Goal: Information Seeking & Learning: Find specific fact

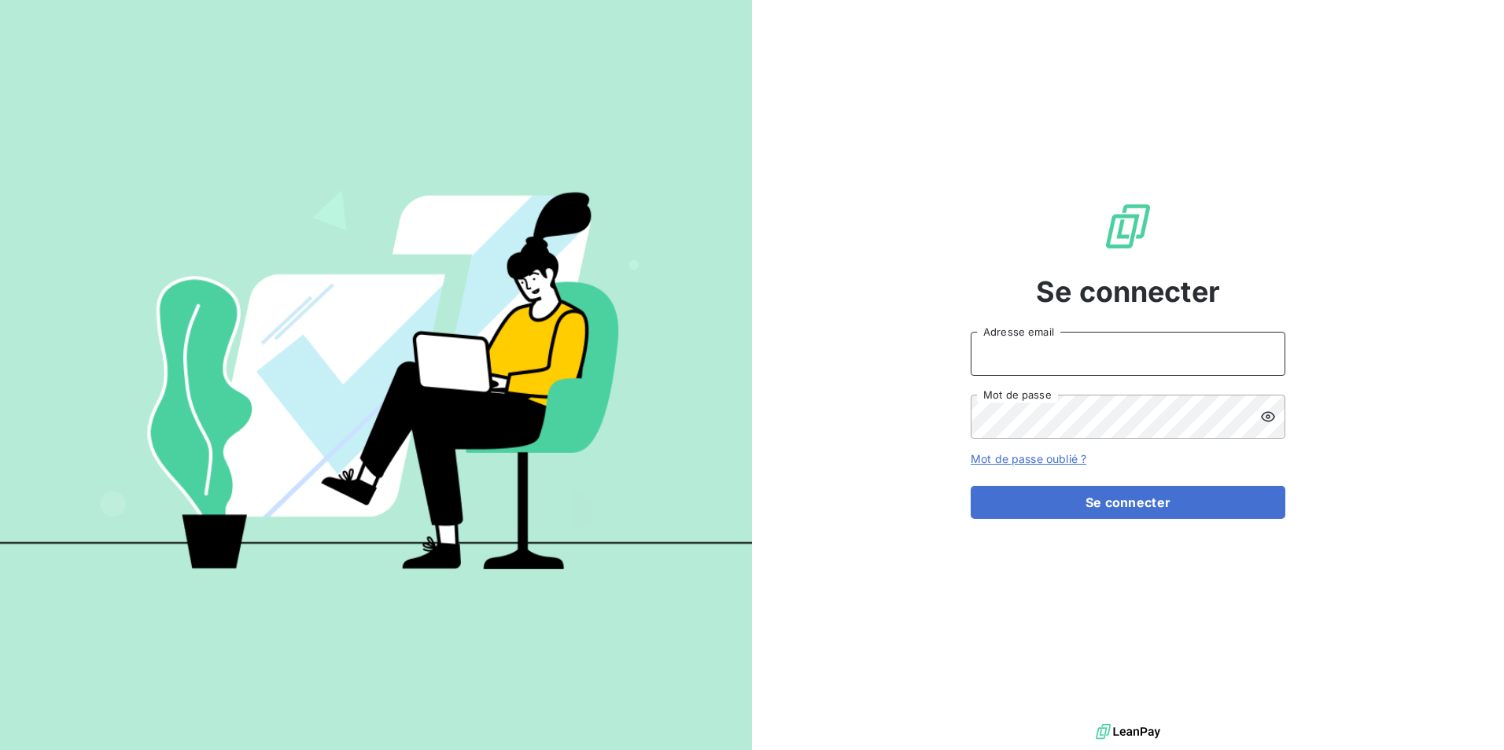
click at [1077, 359] on input "Adresse email" at bounding box center [1127, 354] width 315 height 44
type input "[EMAIL_ADDRESS][DOMAIN_NAME]"
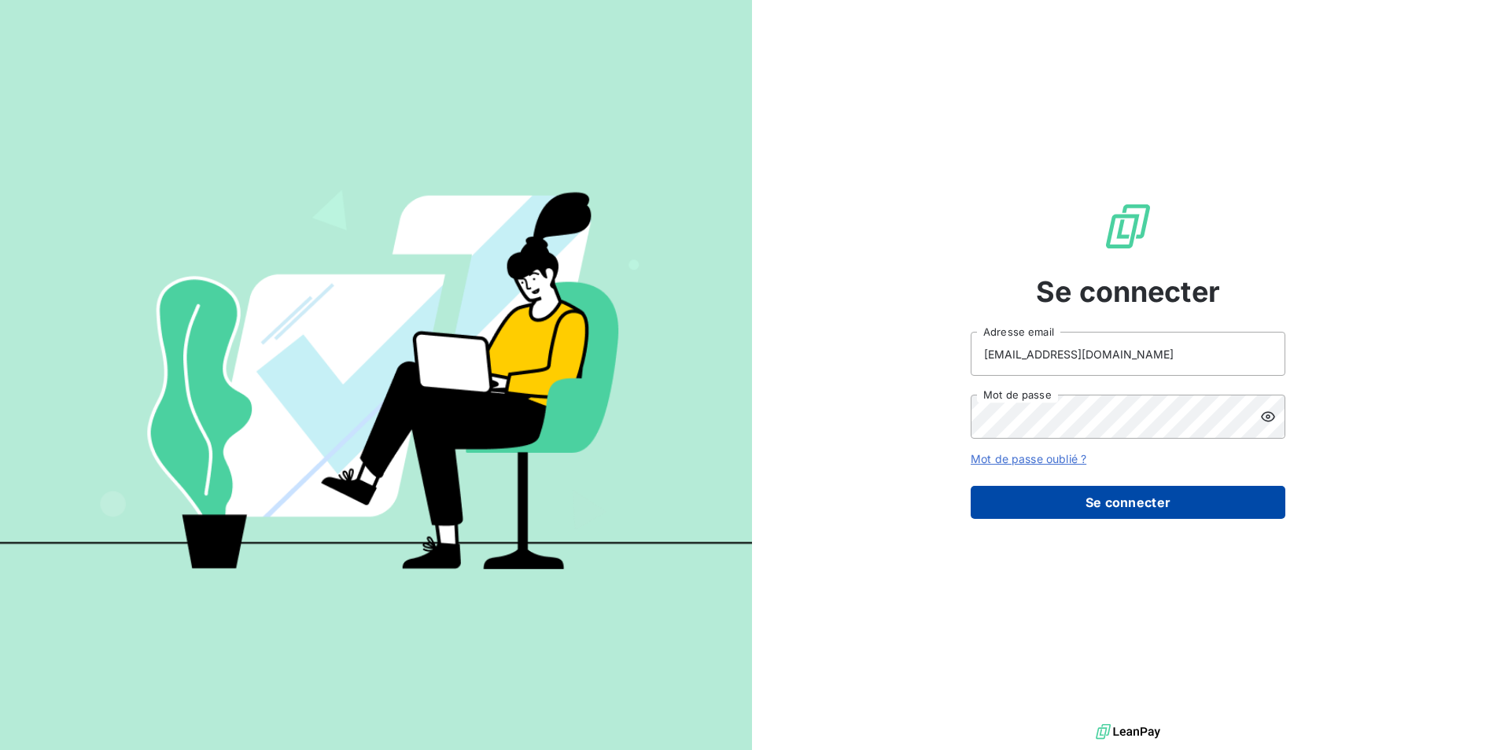
click at [1099, 502] on button "Se connecter" at bounding box center [1127, 502] width 315 height 33
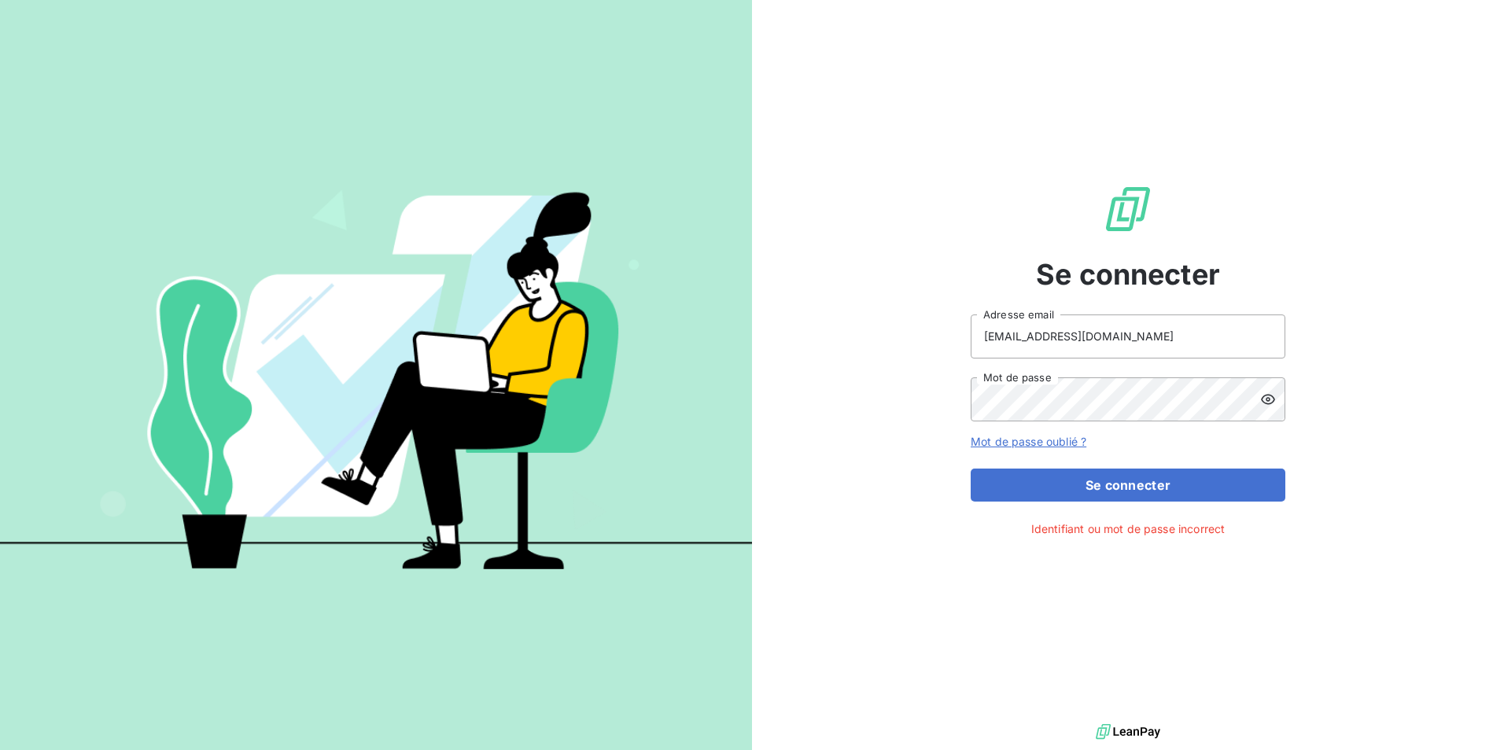
click at [1264, 392] on icon at bounding box center [1268, 400] width 16 height 16
click at [645, 414] on div "Se connecter [EMAIL_ADDRESS][DOMAIN_NAME] Adresse email Mot de passe Mot de pas…" at bounding box center [752, 375] width 1504 height 750
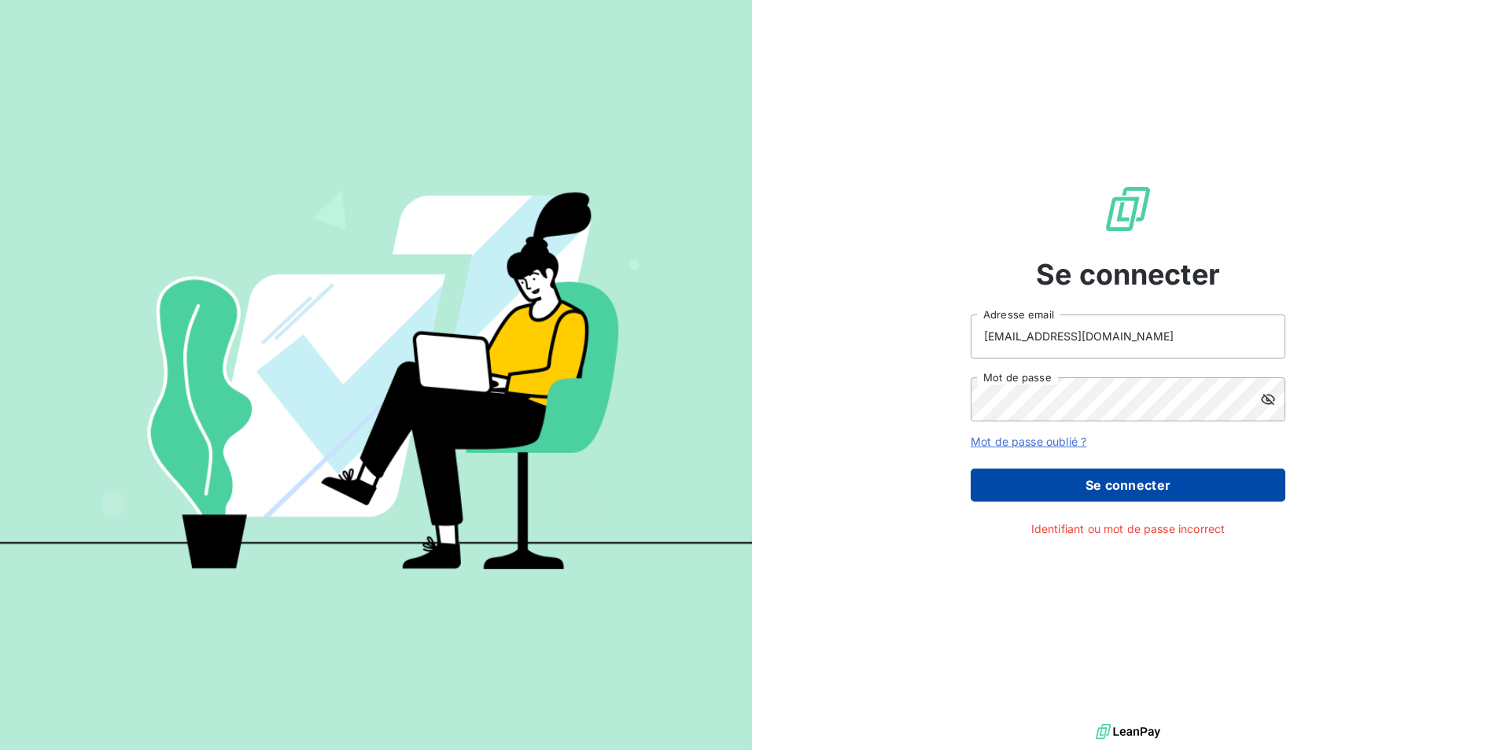
click at [1084, 485] on button "Se connecter" at bounding box center [1127, 485] width 315 height 33
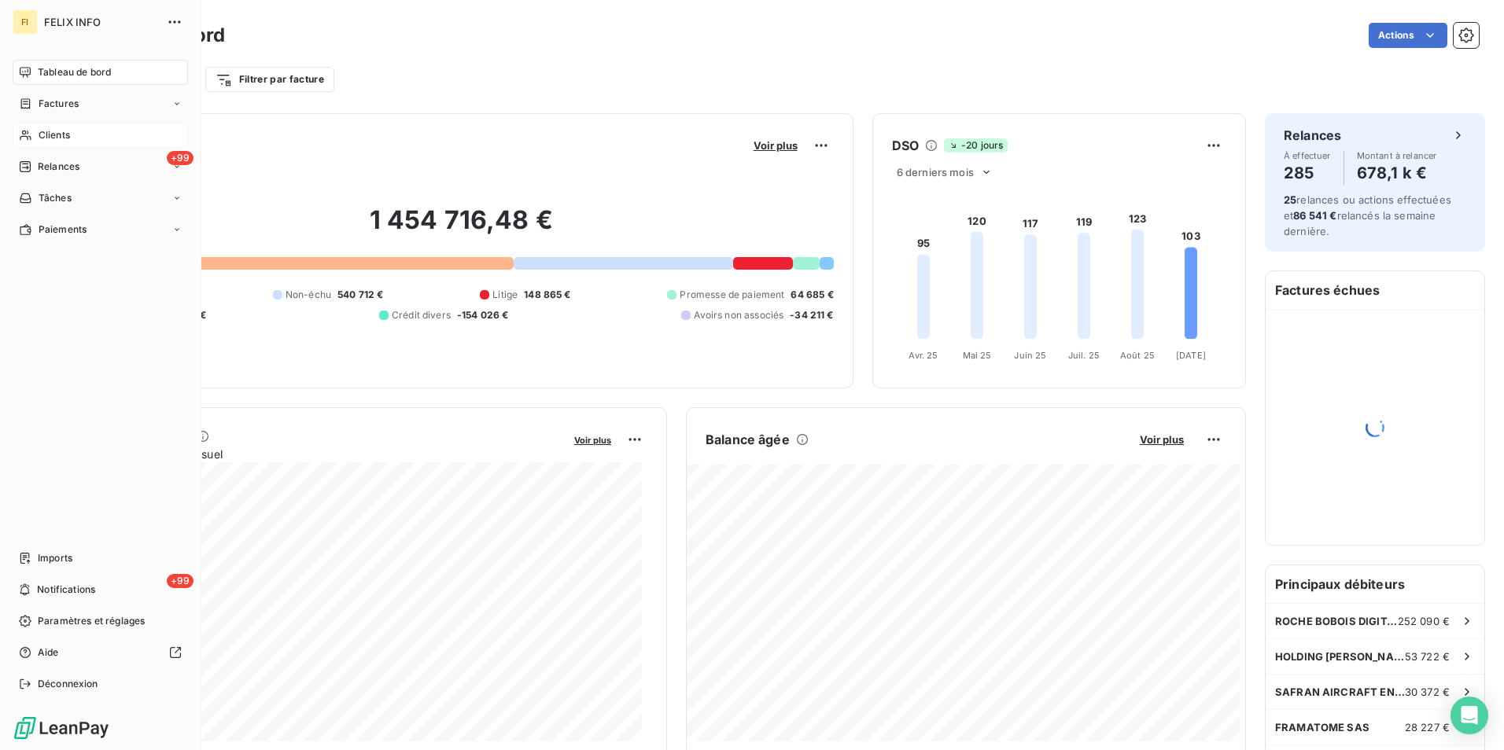
click at [24, 138] on icon at bounding box center [25, 135] width 13 height 13
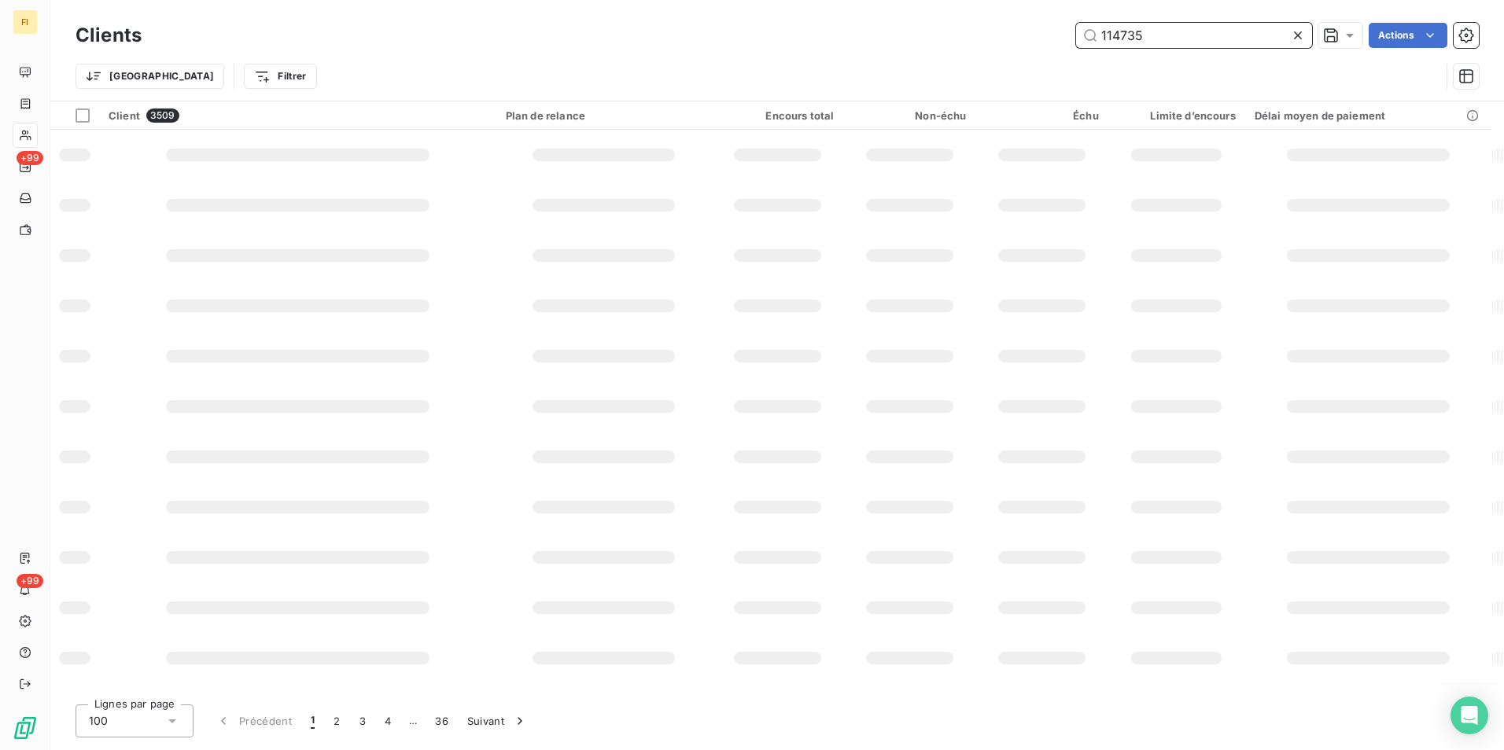
type input "114735"
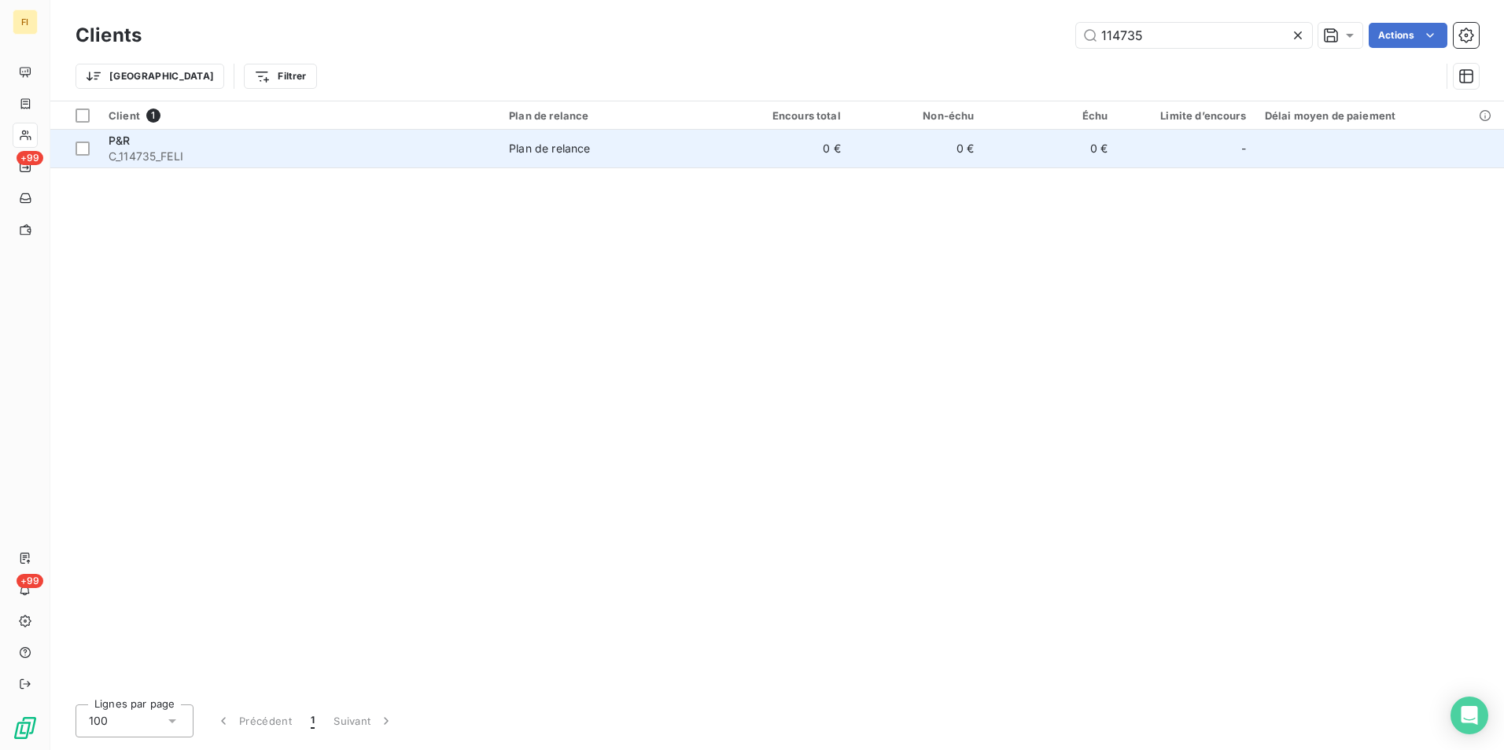
click at [562, 150] on div "Plan de relance" at bounding box center [549, 149] width 81 height 16
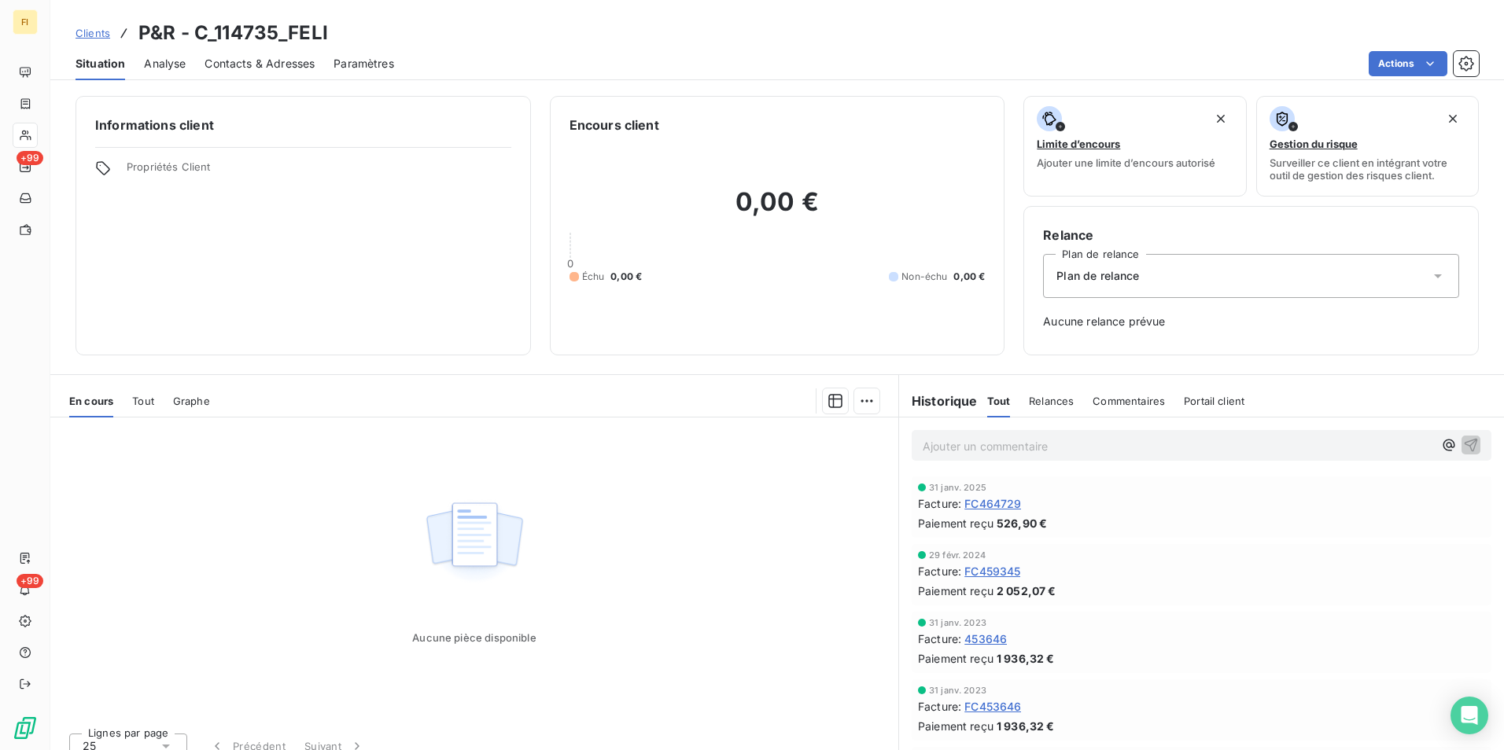
click at [145, 405] on span "Tout" at bounding box center [143, 401] width 22 height 13
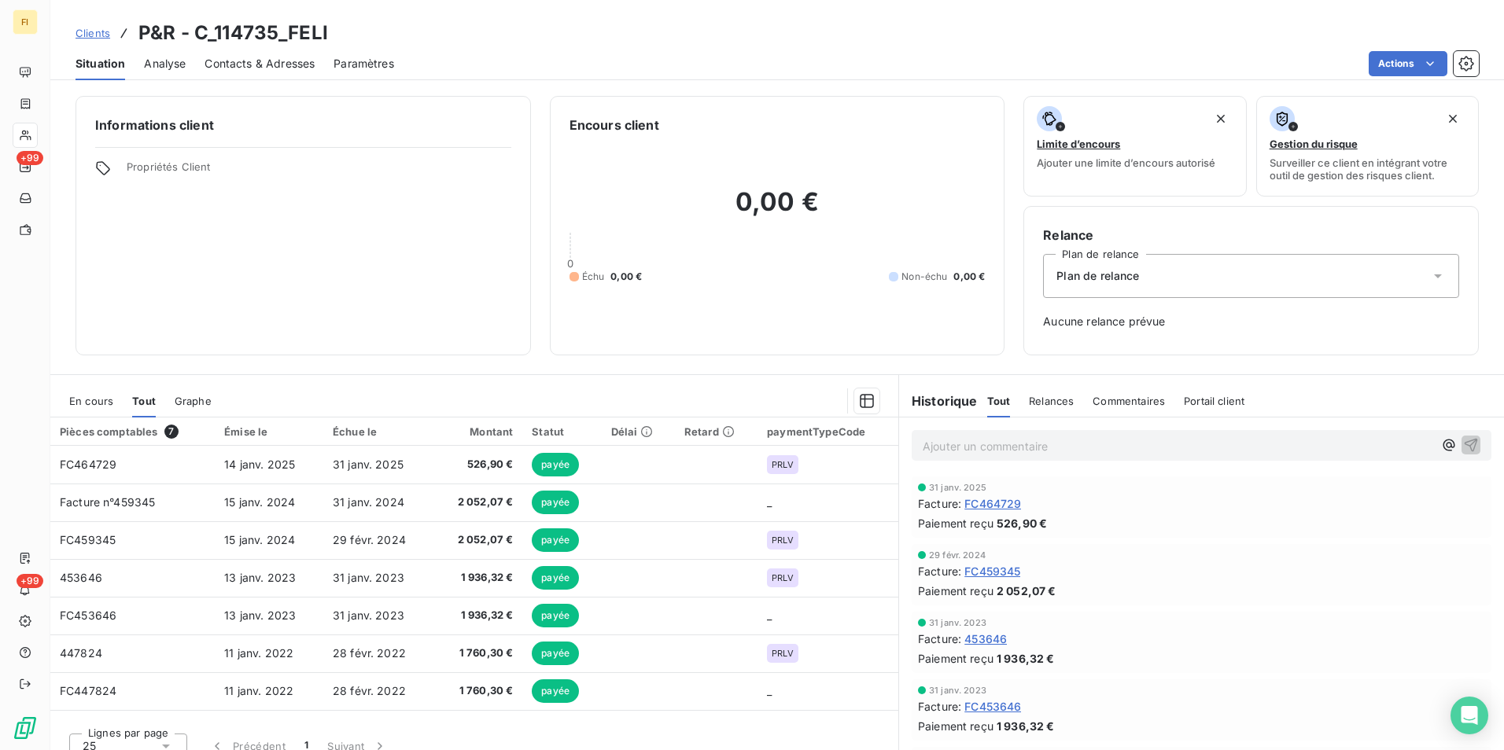
click at [94, 27] on span "Clients" at bounding box center [92, 33] width 35 height 13
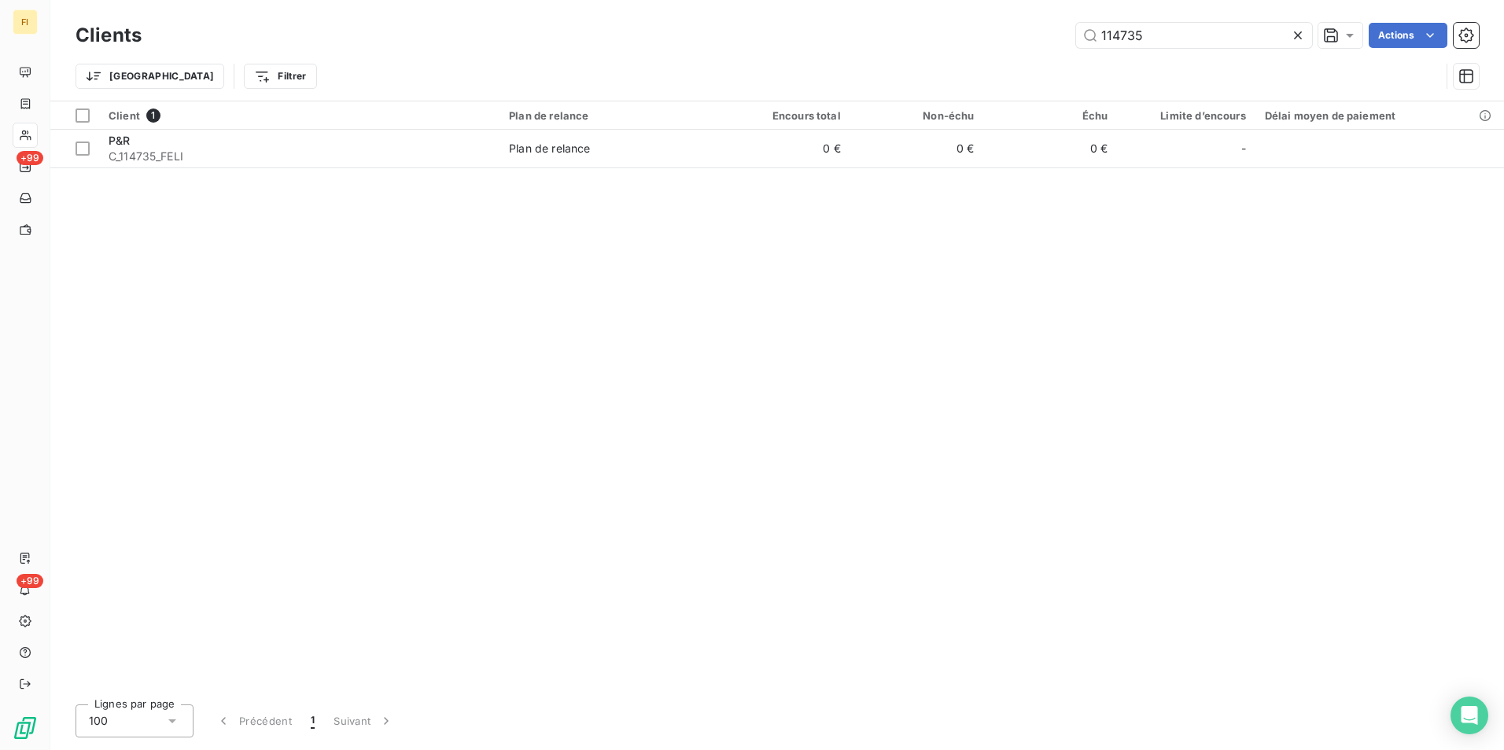
drag, startPoint x: 1181, startPoint y: 32, endPoint x: 831, endPoint y: 6, distance: 350.9
click at [834, 6] on div "Clients 114735 Actions Trier Filtrer" at bounding box center [776, 50] width 1453 height 101
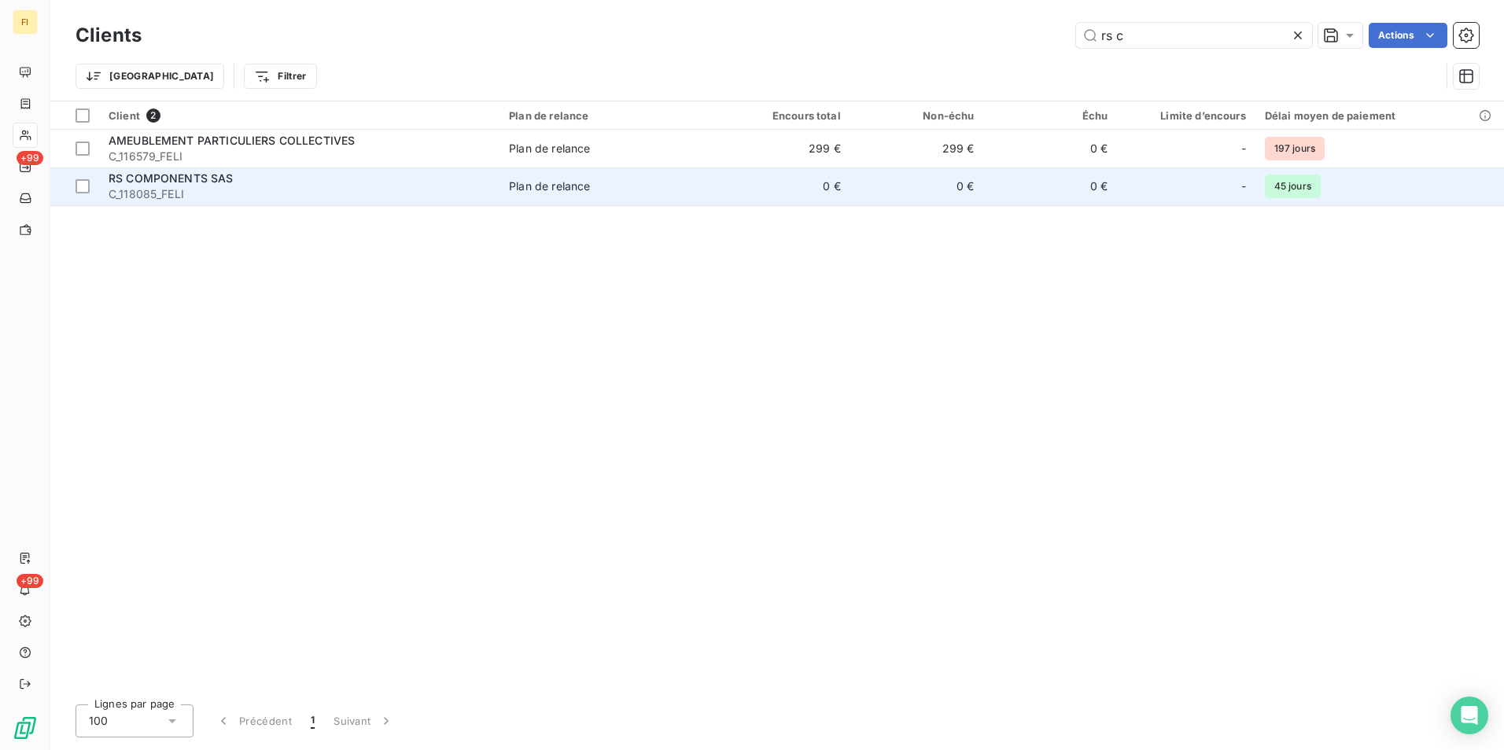
type input "rs c"
click at [589, 186] on div "Plan de relance" at bounding box center [549, 187] width 81 height 16
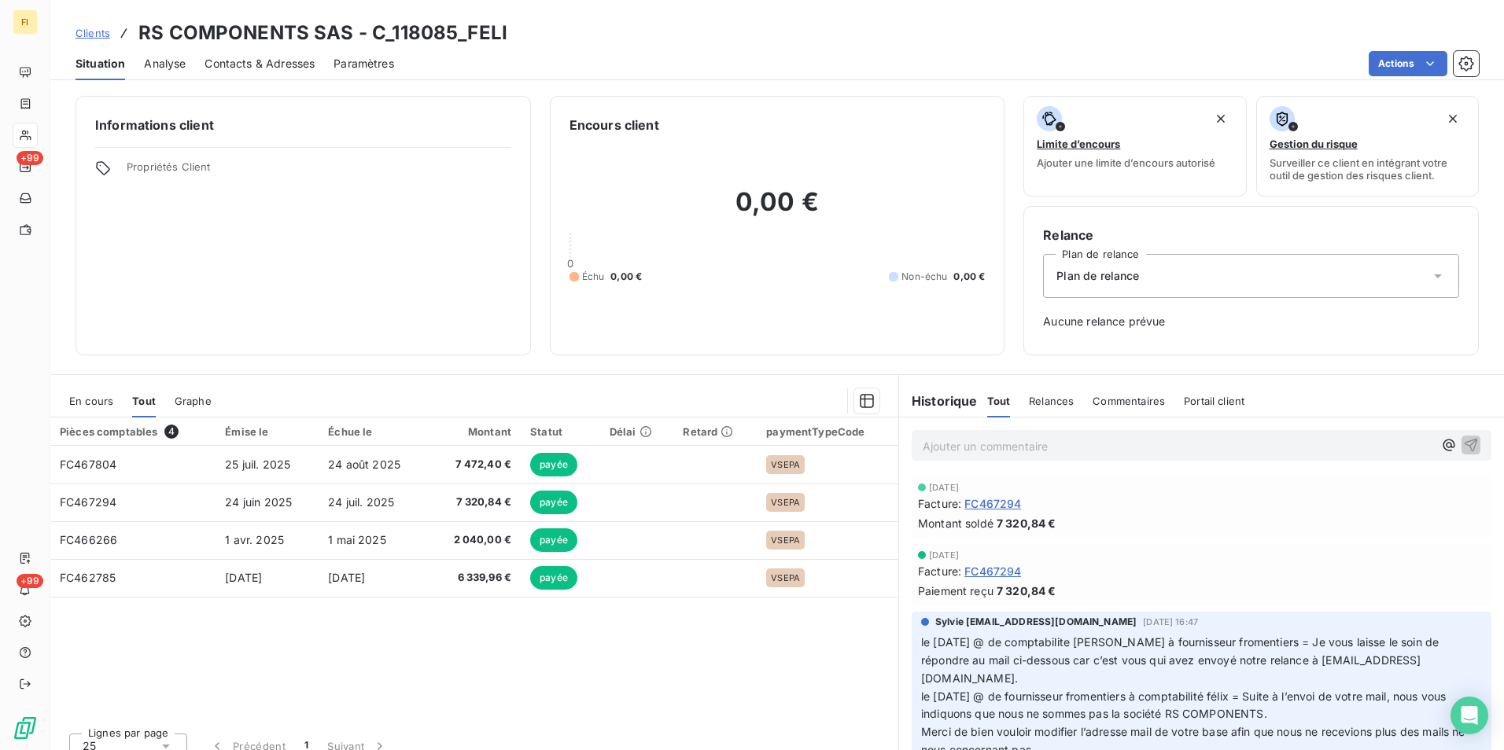
click at [96, 403] on span "En cours" at bounding box center [91, 401] width 44 height 13
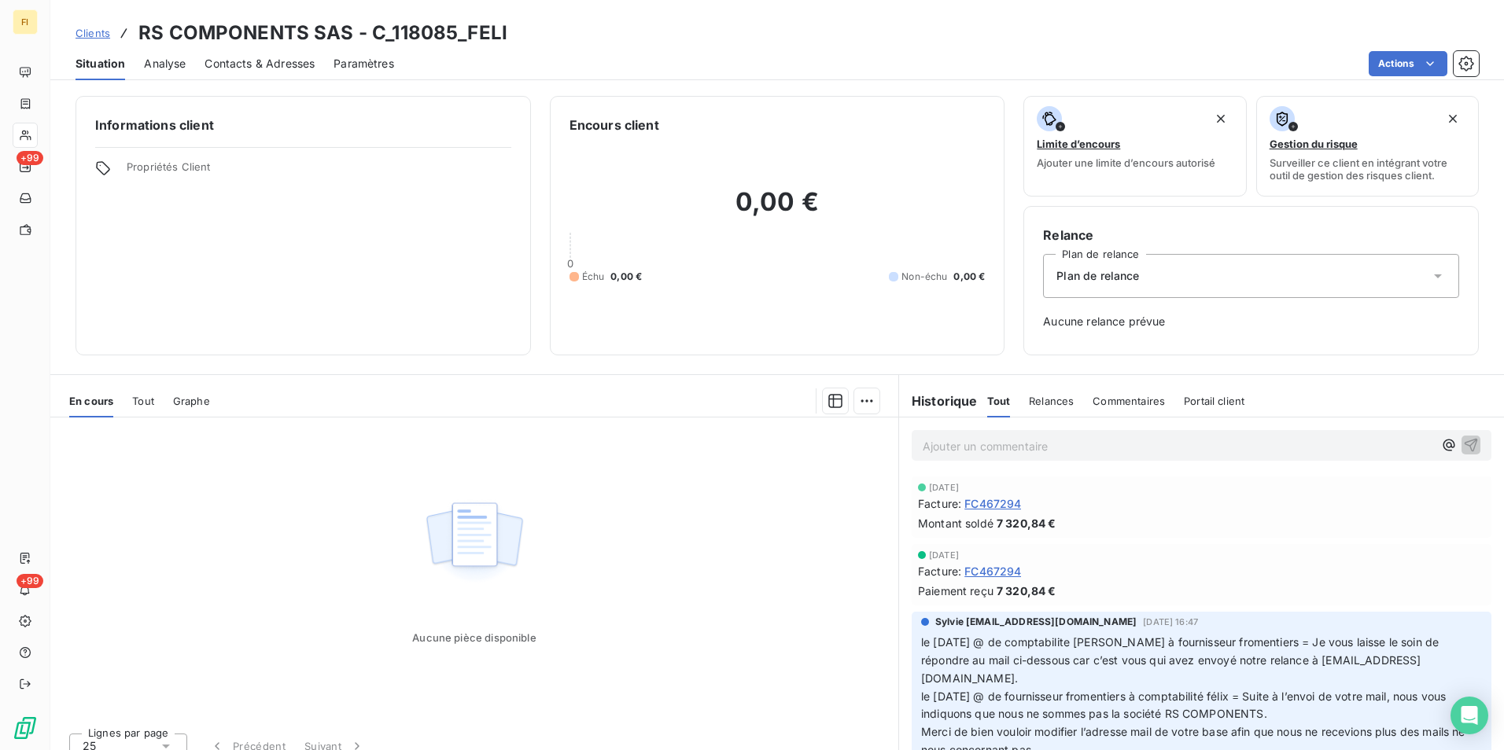
click at [140, 399] on span "Tout" at bounding box center [143, 401] width 22 height 13
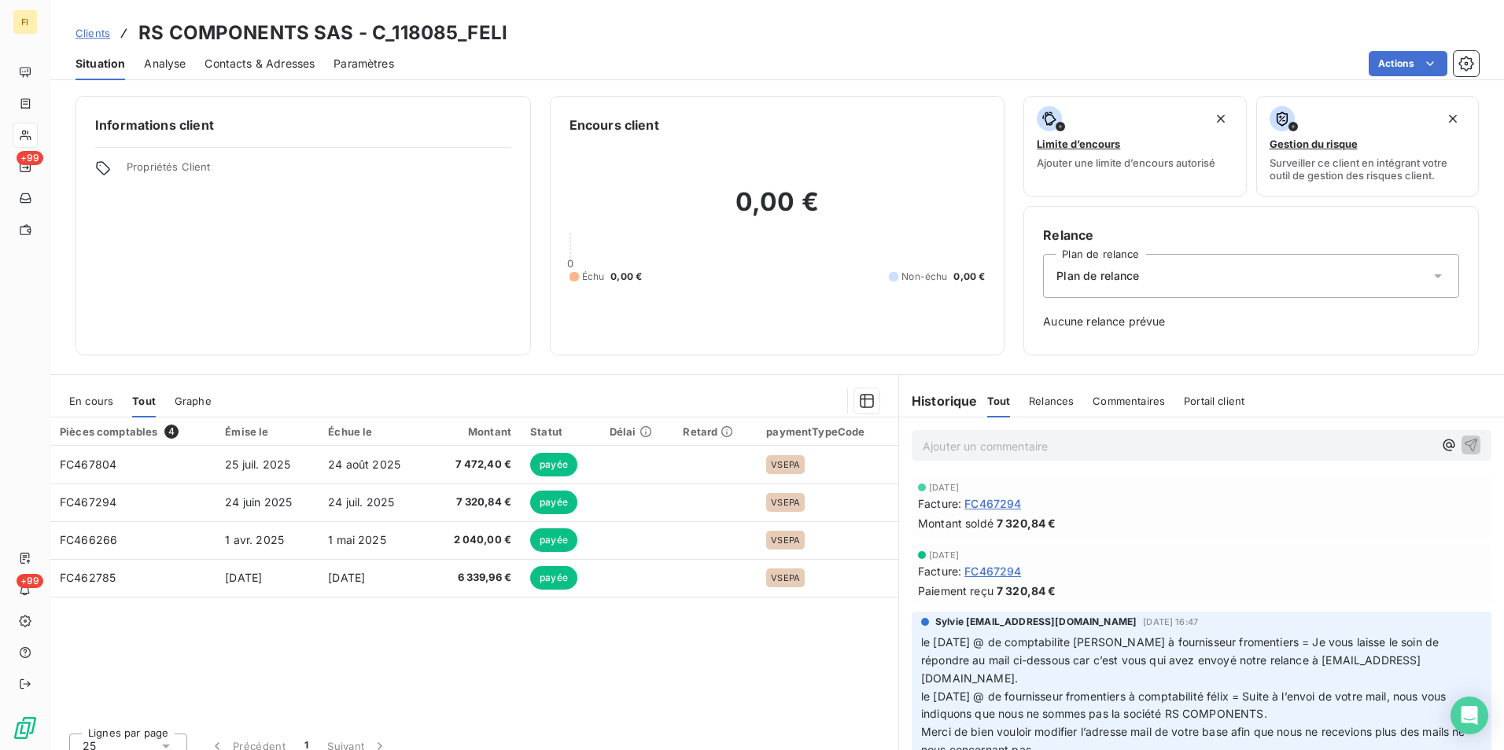
click at [98, 401] on span "En cours" at bounding box center [91, 401] width 44 height 13
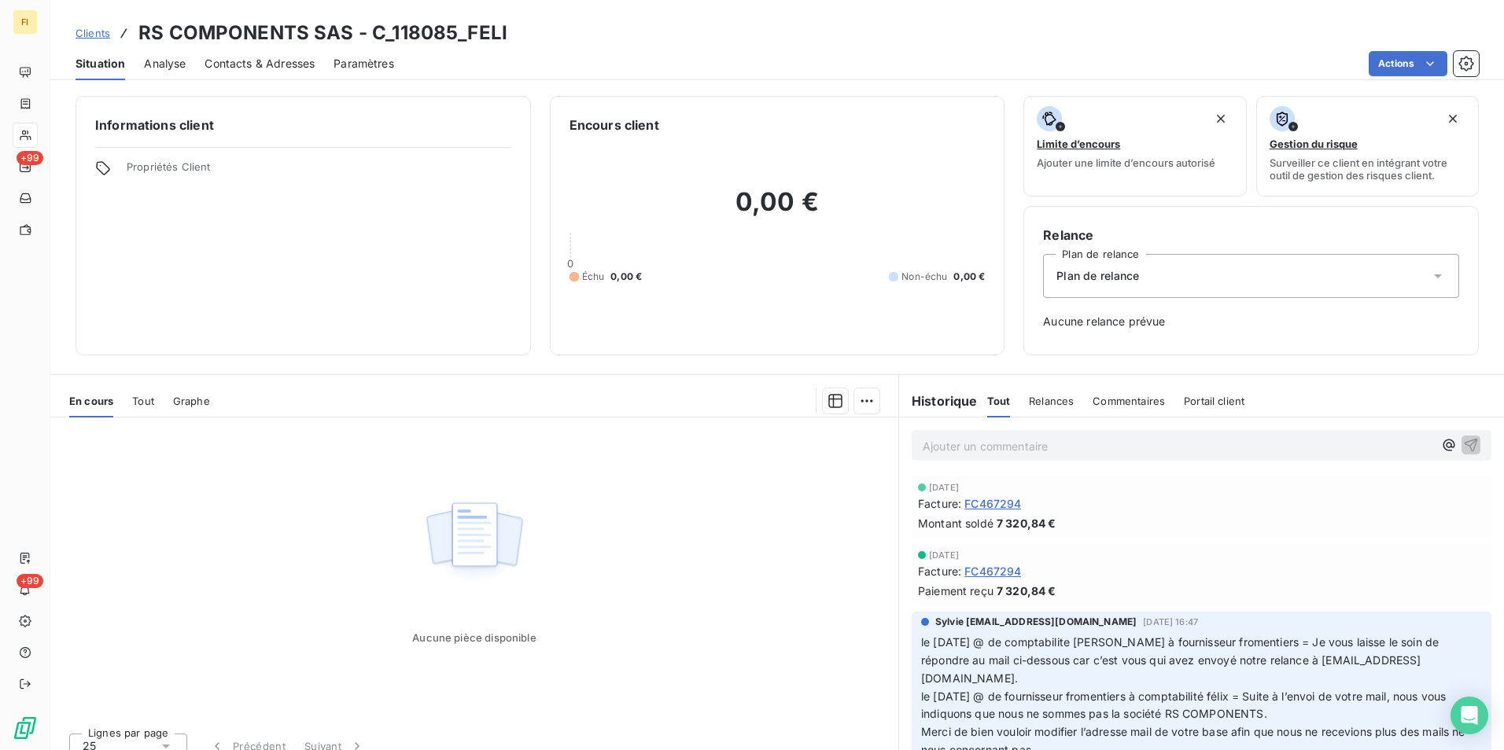
click at [102, 33] on span "Clients" at bounding box center [92, 33] width 35 height 13
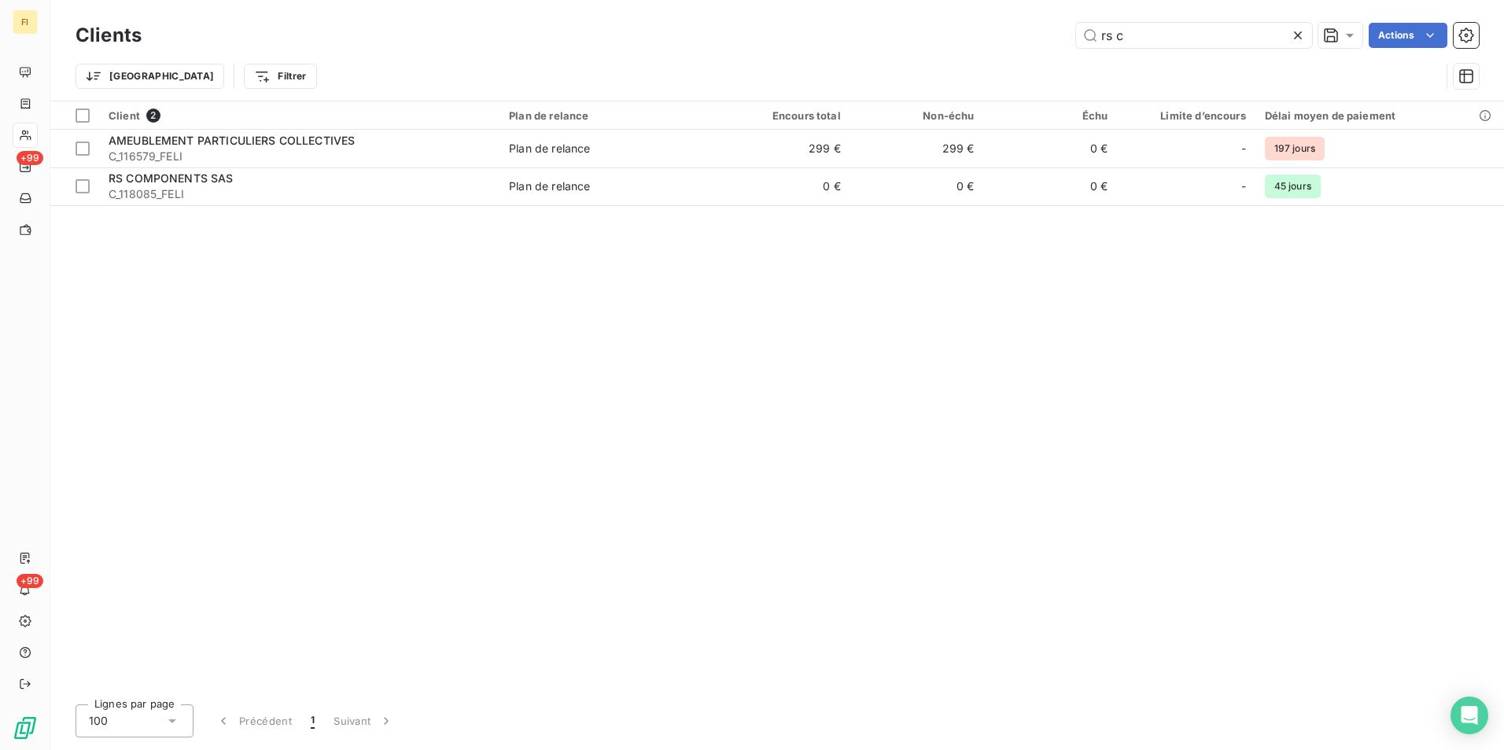
drag, startPoint x: 911, startPoint y: 38, endPoint x: 845, endPoint y: 44, distance: 66.4
click at [858, 42] on div "rs c Actions" at bounding box center [819, 35] width 1318 height 25
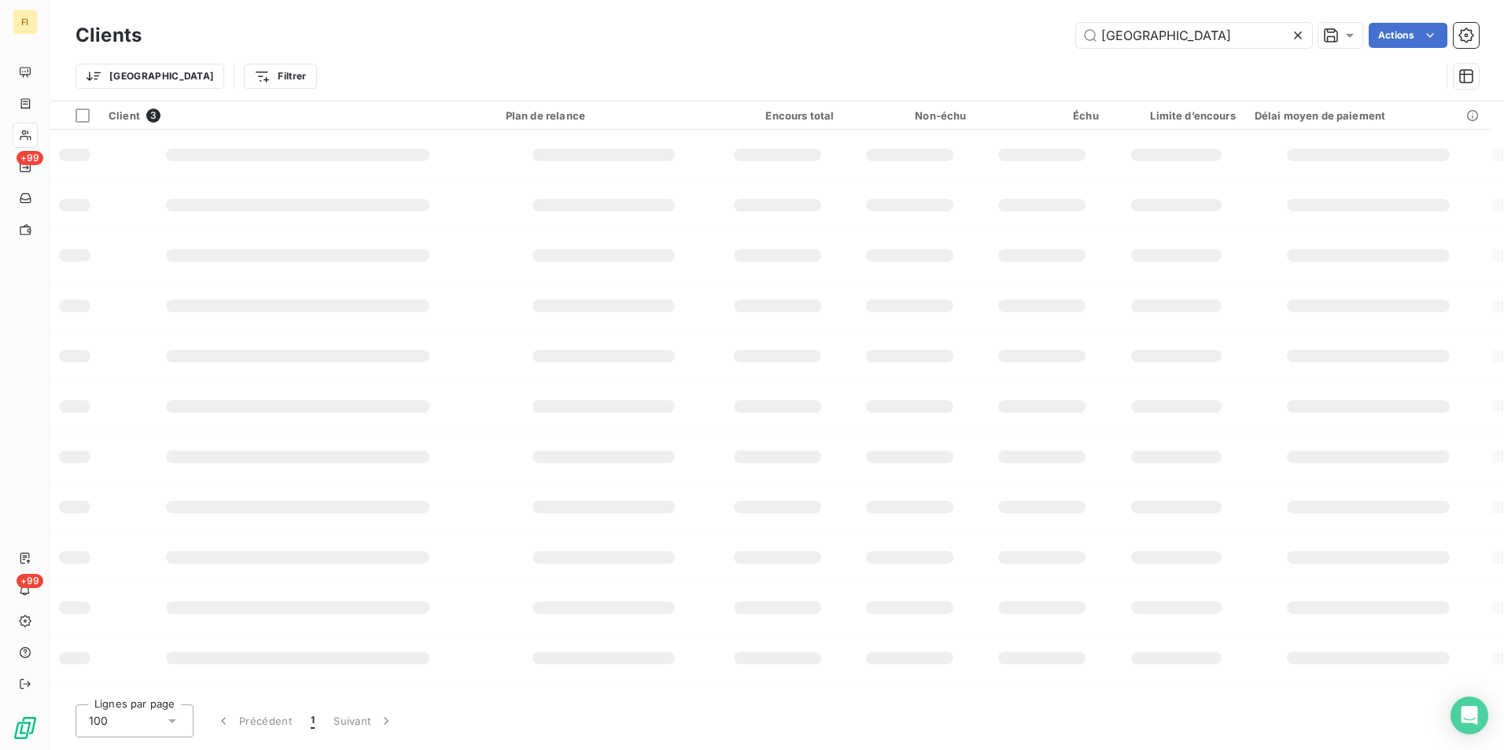
type input "[GEOGRAPHIC_DATA]"
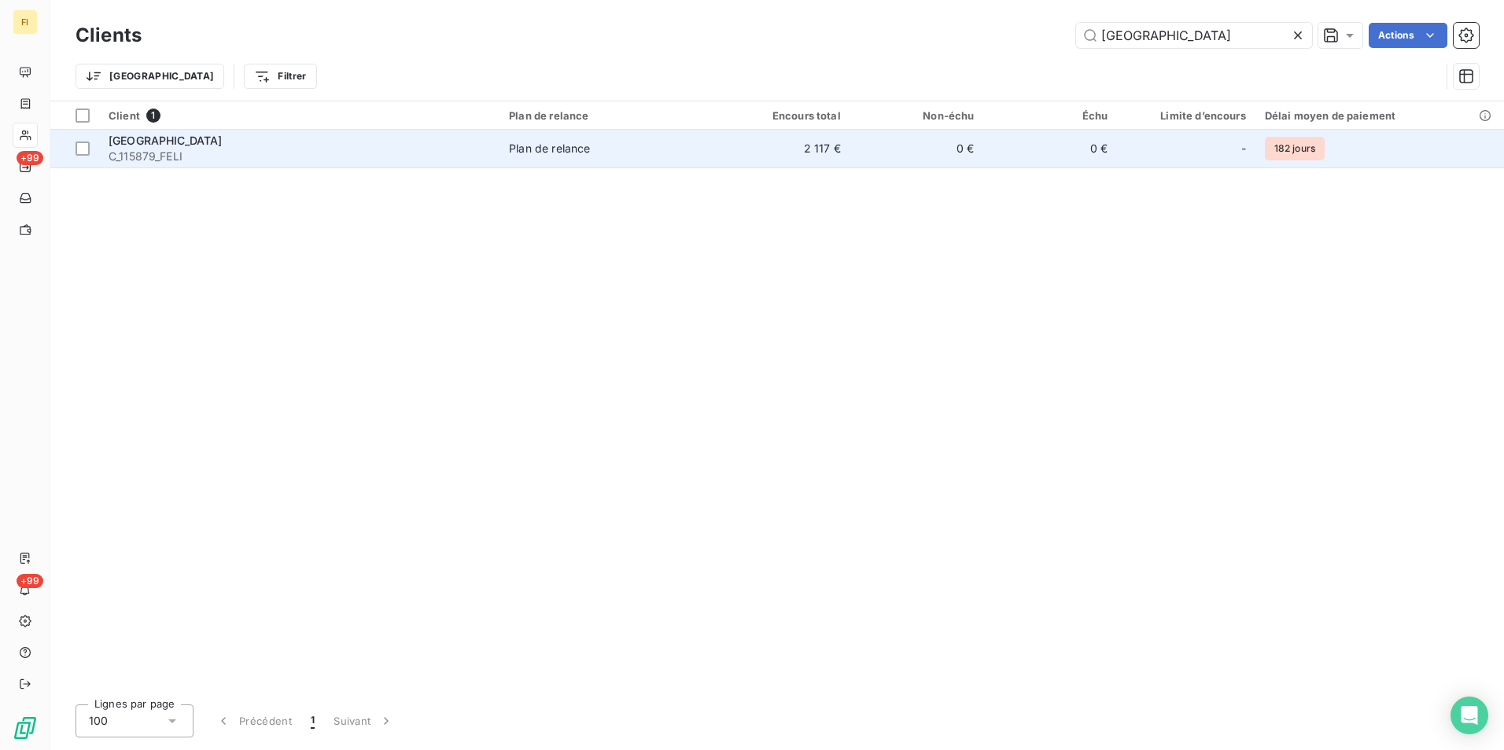
click at [813, 144] on td "2 117 €" at bounding box center [783, 149] width 134 height 38
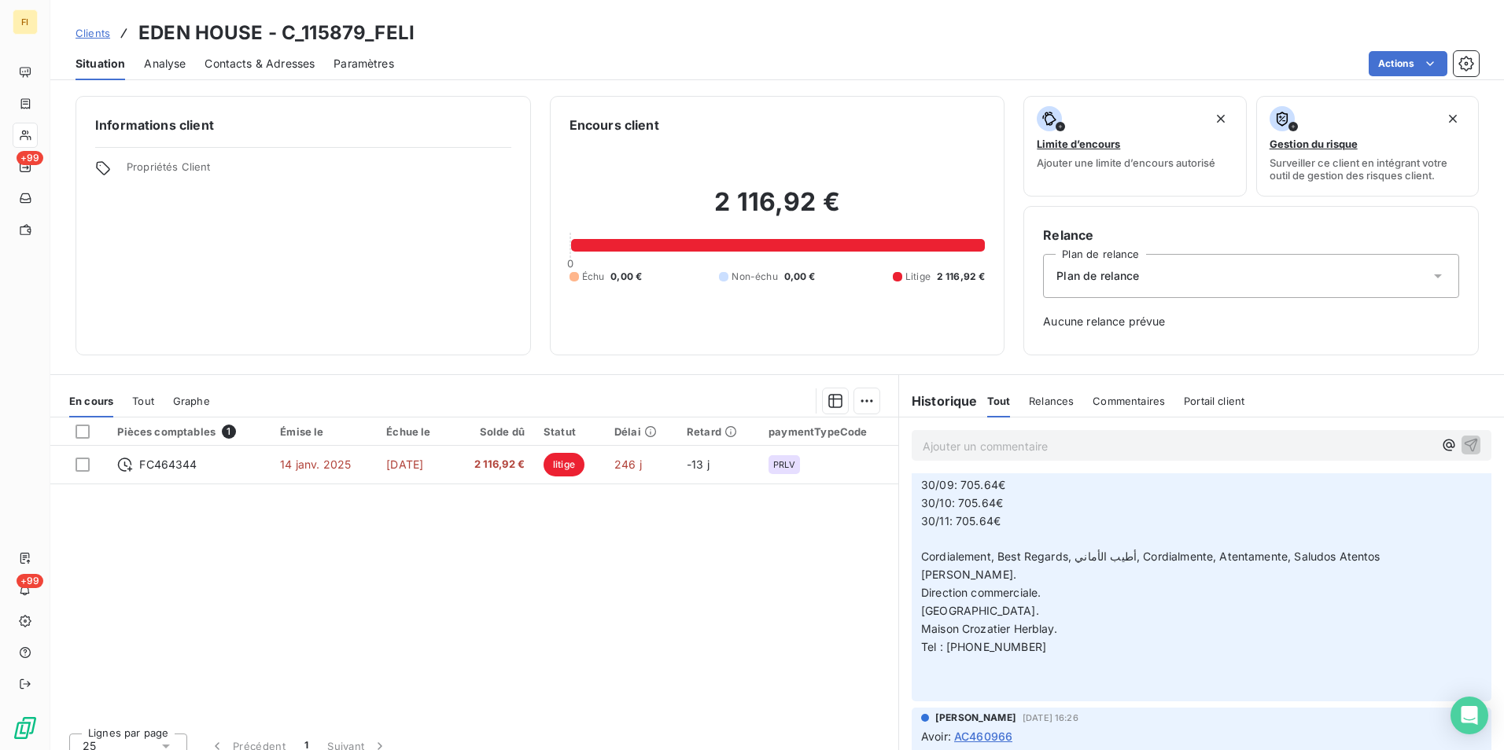
scroll to position [708, 0]
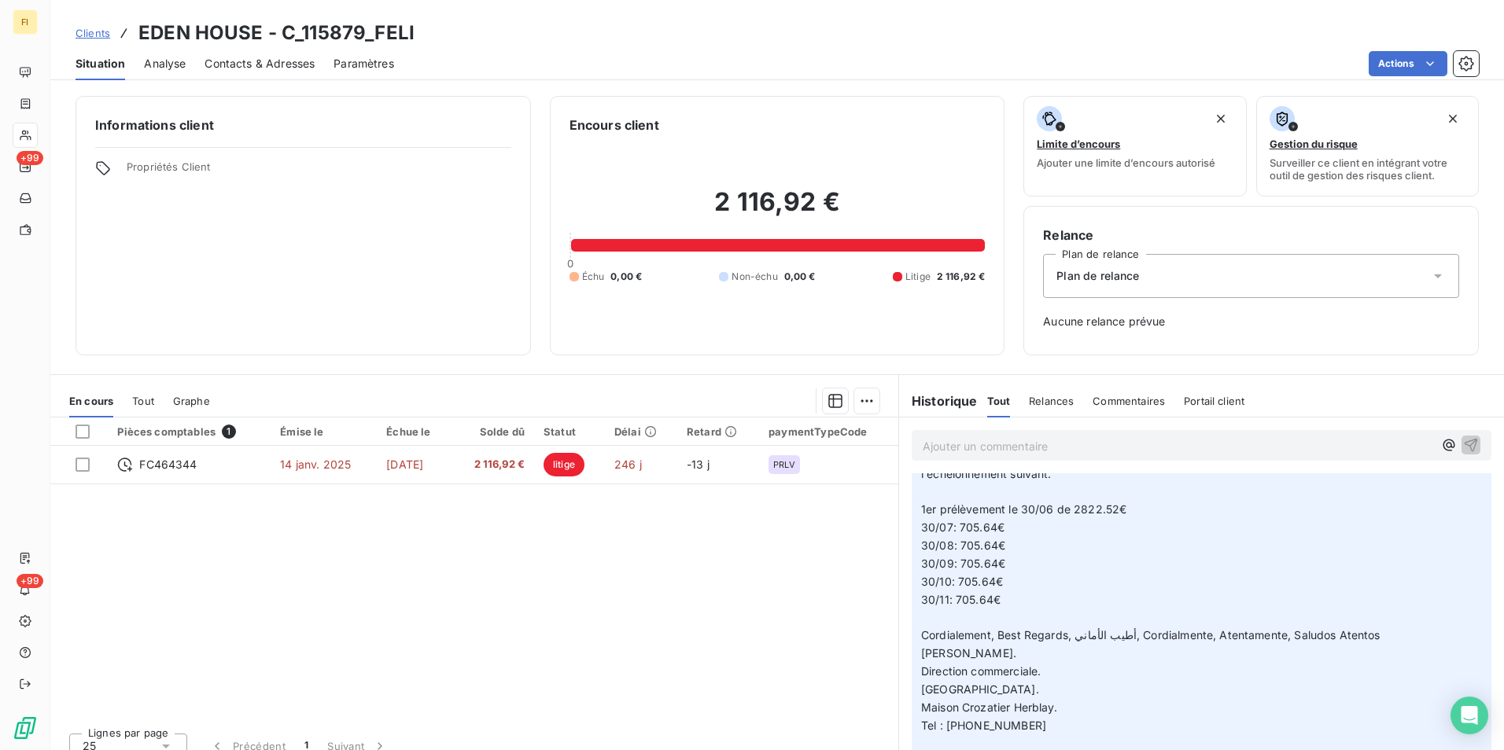
click at [96, 32] on span "Clients" at bounding box center [92, 33] width 35 height 13
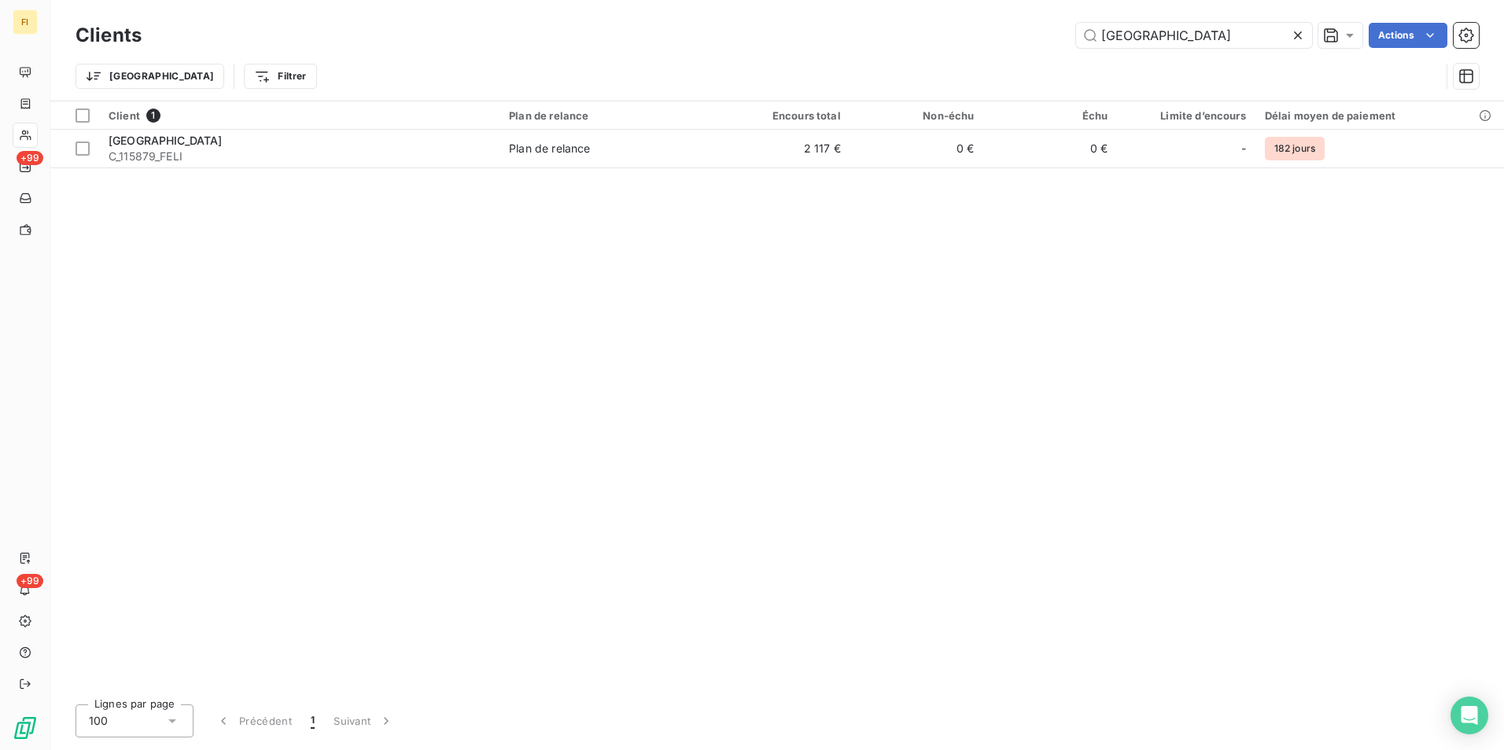
drag, startPoint x: 1207, startPoint y: 32, endPoint x: 804, endPoint y: 56, distance: 404.1
click at [835, 49] on div "Clients EDEN HOUSE Actions" at bounding box center [776, 35] width 1403 height 33
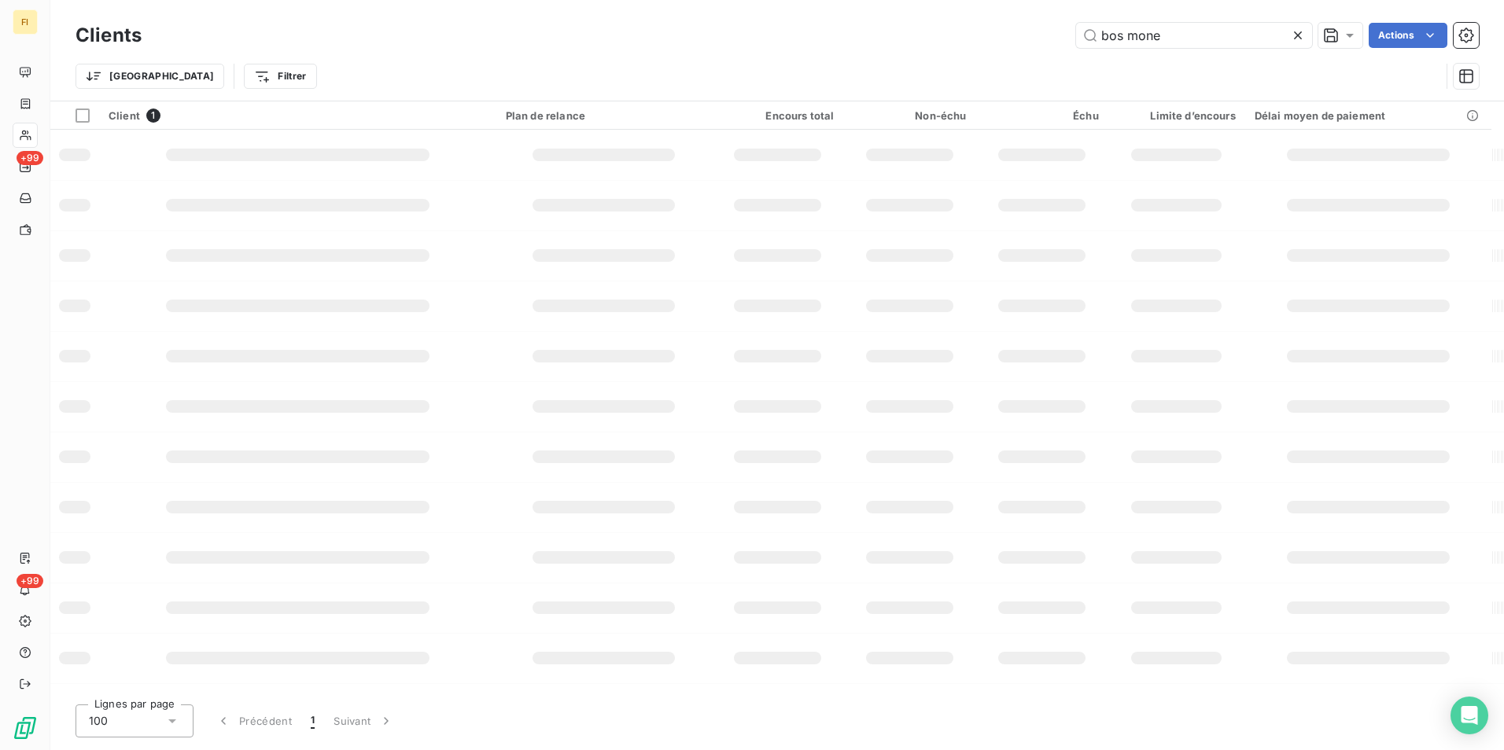
type input "bos mone"
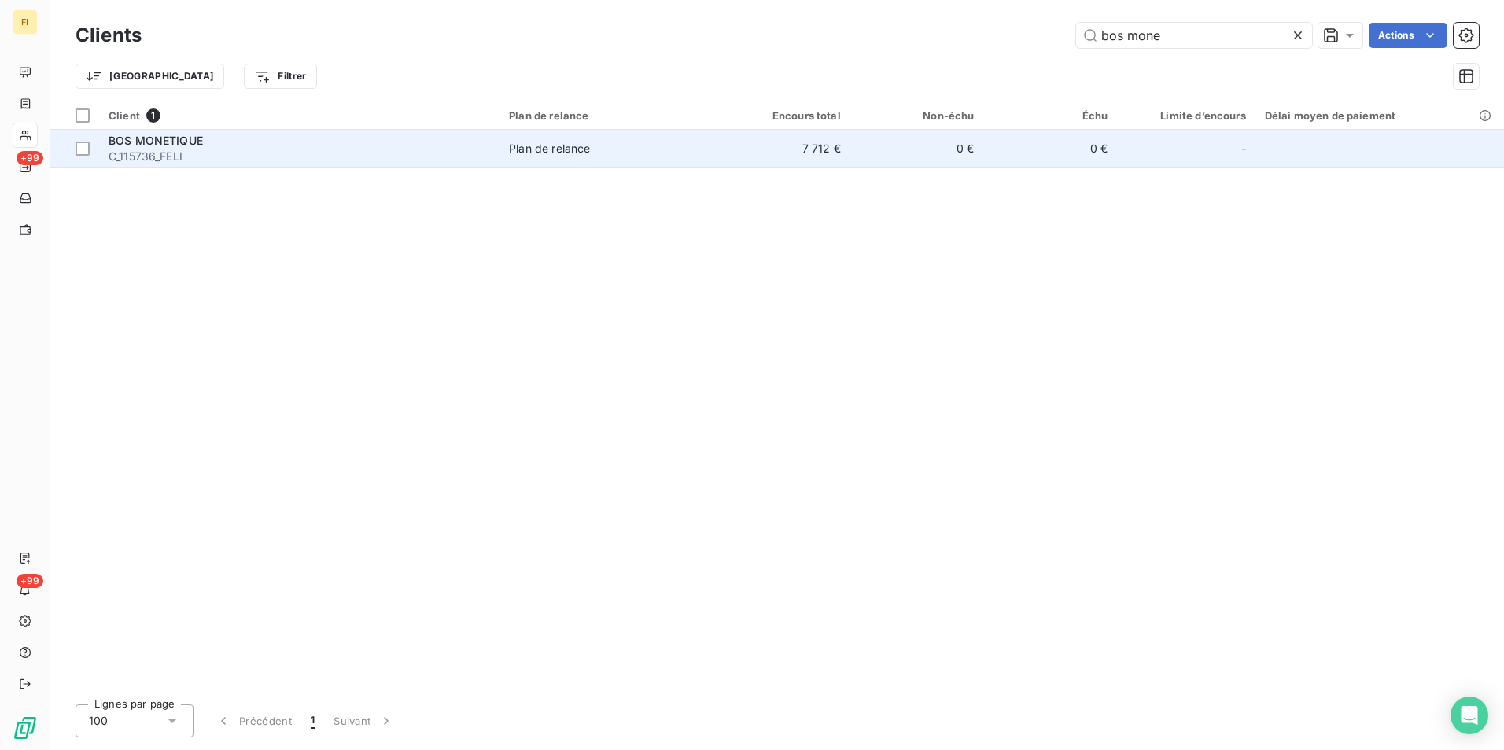
click at [727, 144] on td "7 712 €" at bounding box center [783, 149] width 134 height 38
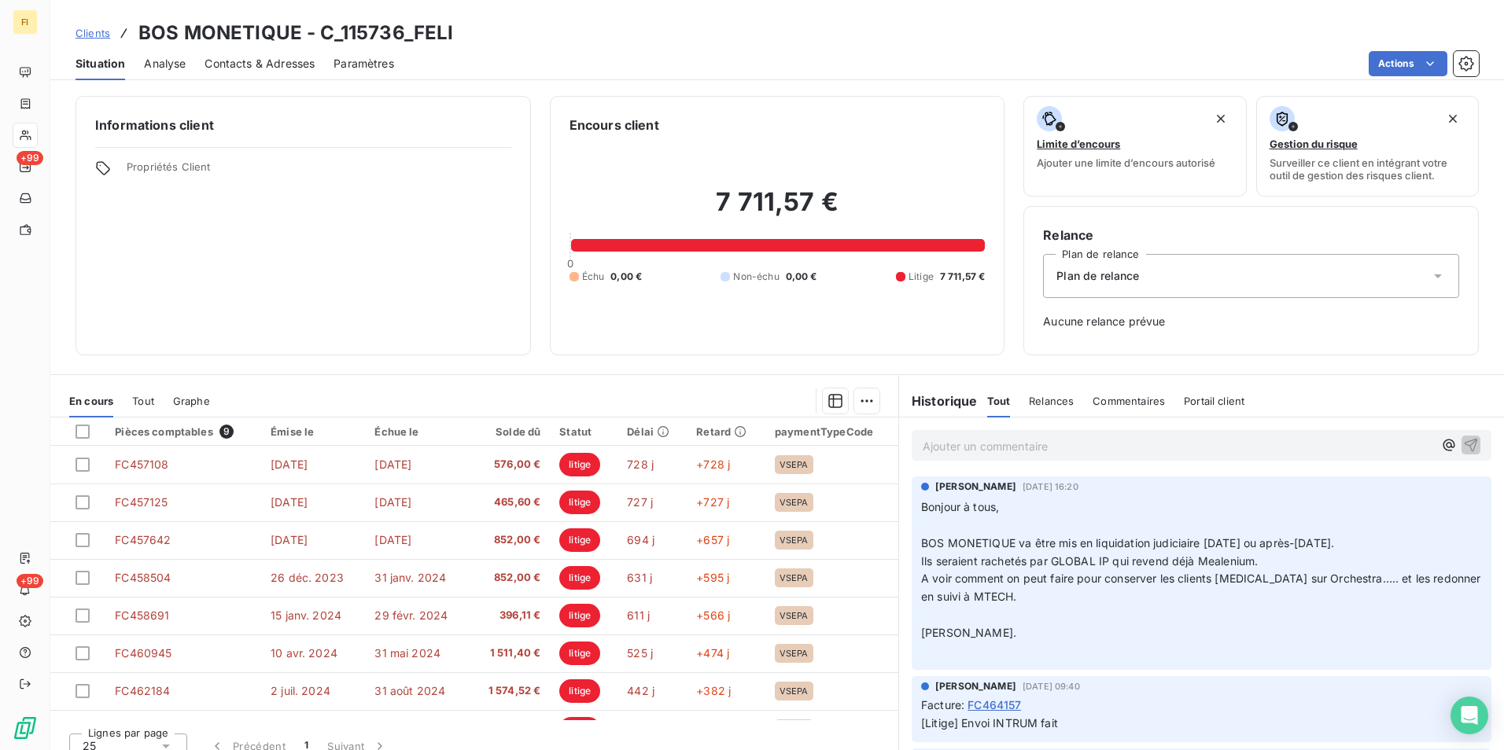
click at [106, 31] on span "Clients" at bounding box center [92, 33] width 35 height 13
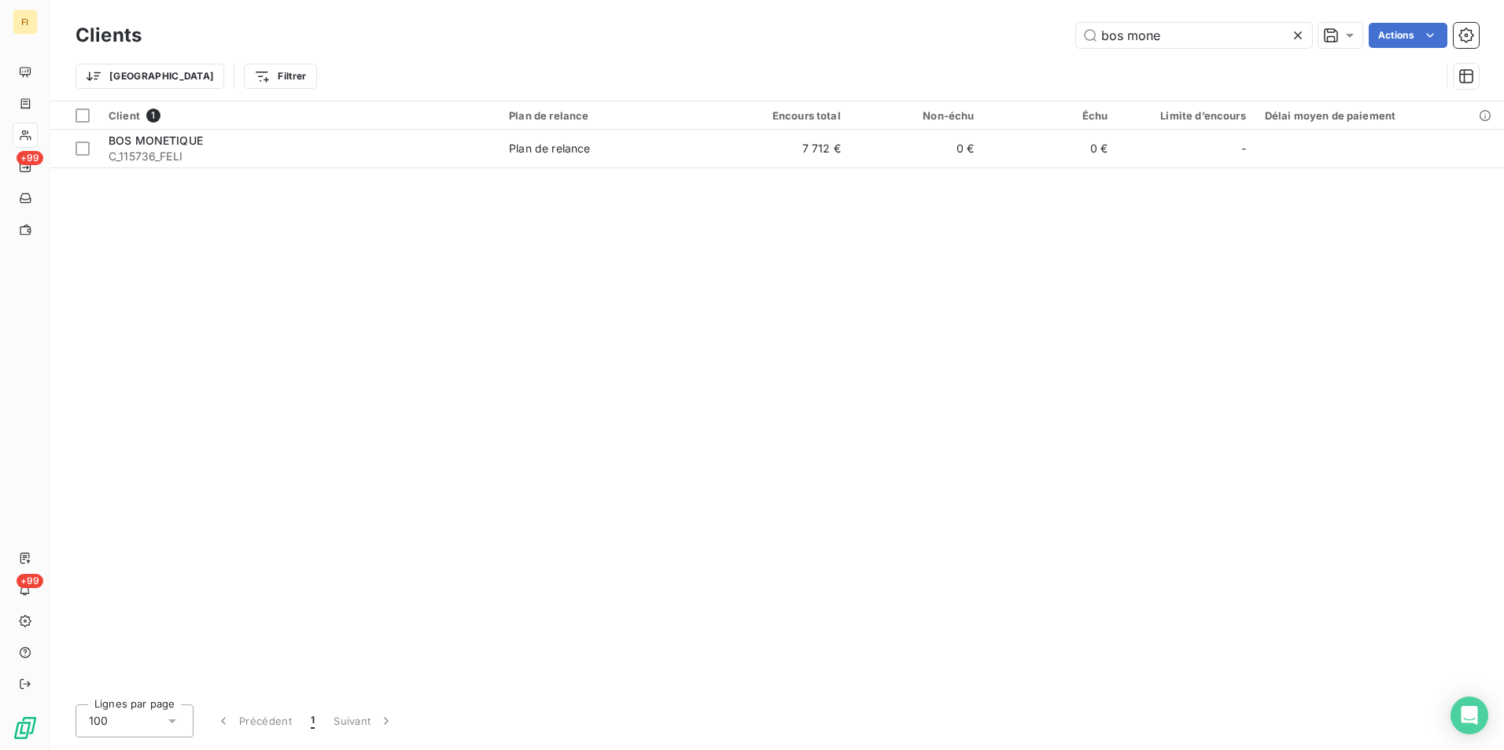
drag, startPoint x: 1134, startPoint y: 38, endPoint x: 982, endPoint y: 46, distance: 152.0
click at [1069, 36] on div "bos mone Actions" at bounding box center [819, 35] width 1318 height 25
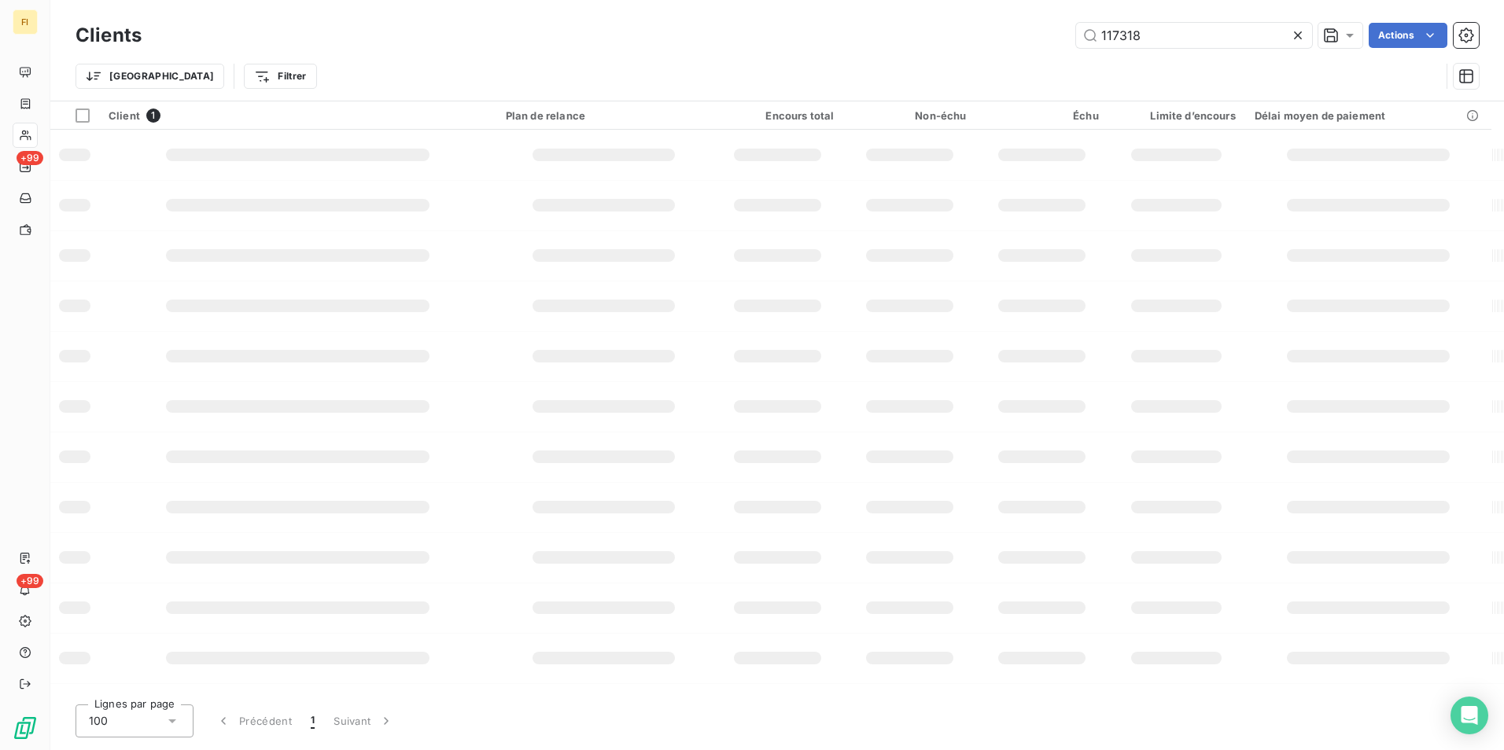
type input "117318"
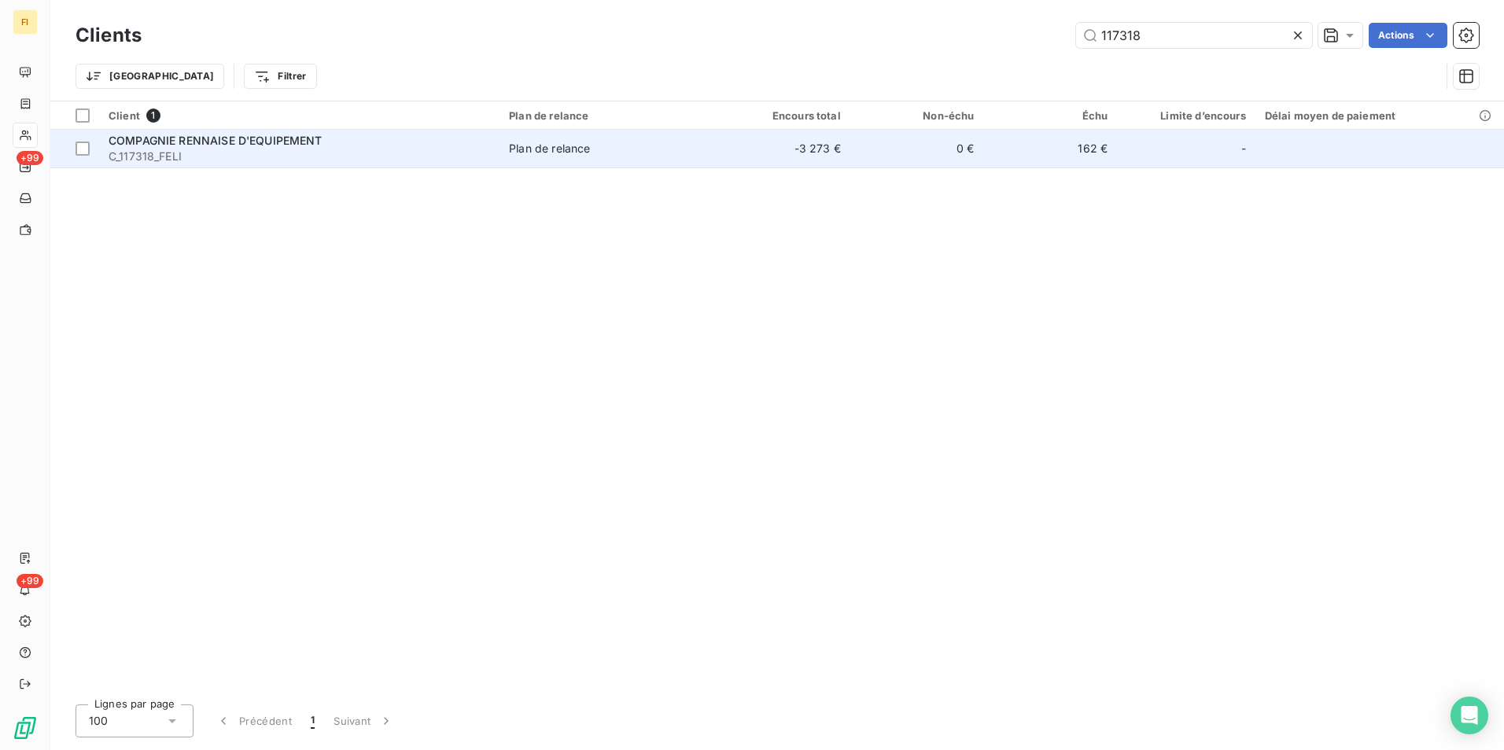
click at [336, 143] on div "COMPAGNIE RENNAISE D'EQUIPEMENT" at bounding box center [299, 141] width 381 height 16
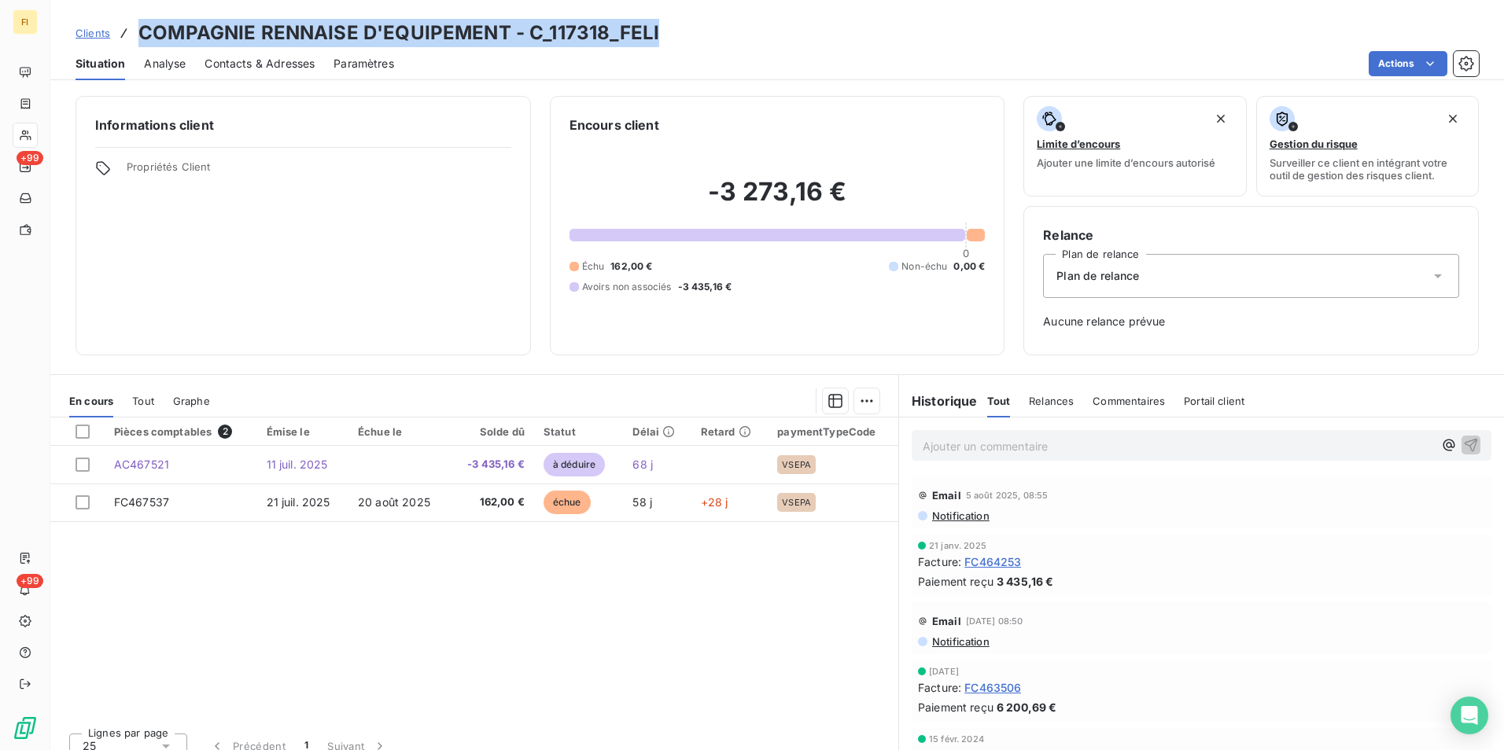
drag, startPoint x: 668, startPoint y: 37, endPoint x: 132, endPoint y: 31, distance: 535.6
click at [132, 31] on div "Clients COMPAGNIE RENNAISE D'EQUIPEMENT - C_117318_FELI" at bounding box center [776, 33] width 1453 height 28
copy h3 "COMPAGNIE RENNAISE D'EQUIPEMENT - C_117318_FELI"
